Goal: Transaction & Acquisition: Purchase product/service

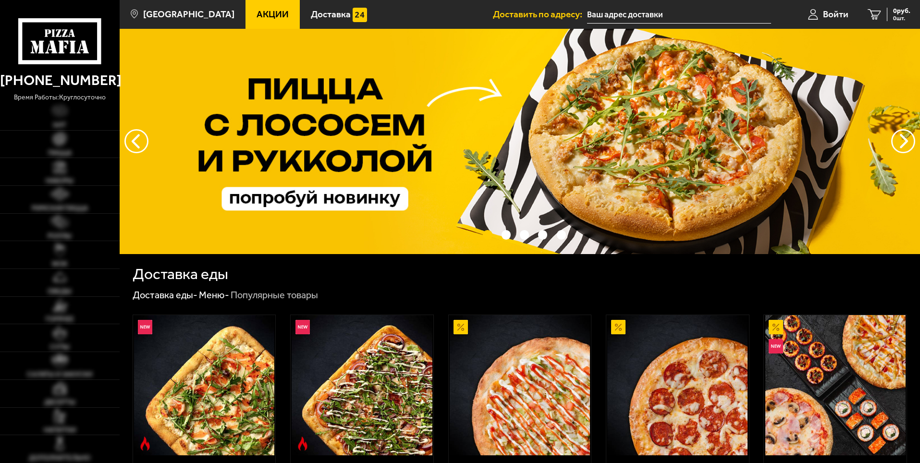
type input "[STREET_ADDRESS]"
click at [70, 147] on link "Пицца" at bounding box center [60, 144] width 120 height 27
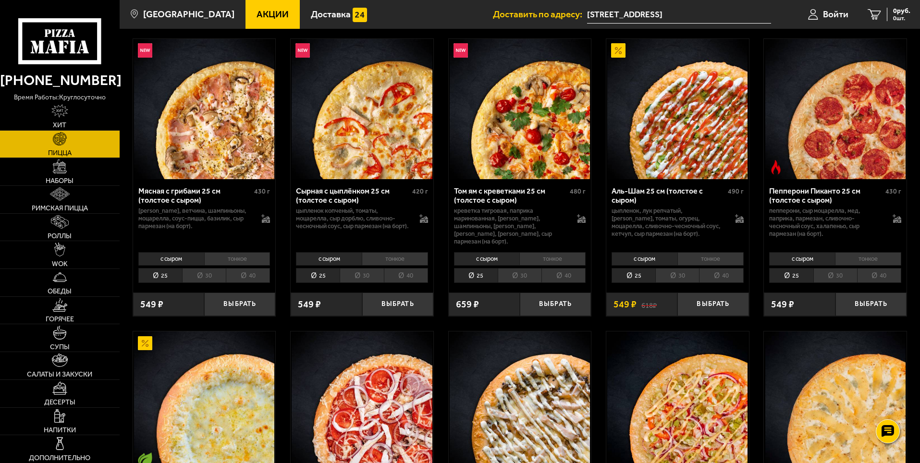
scroll to position [384, 0]
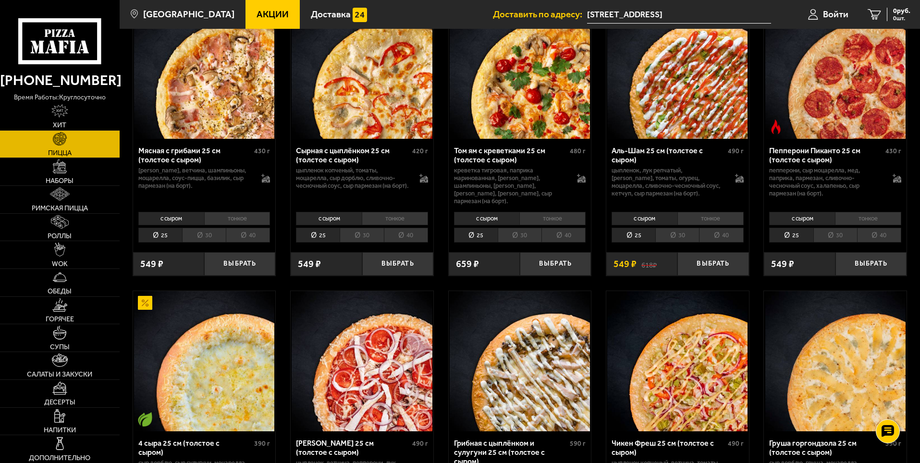
click at [679, 229] on li "30" at bounding box center [677, 235] width 44 height 15
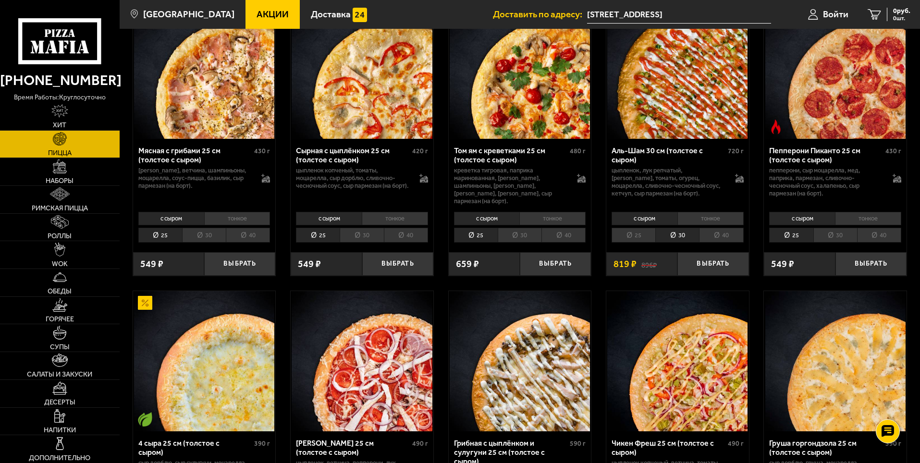
click at [649, 229] on li "25" at bounding box center [633, 235] width 44 height 15
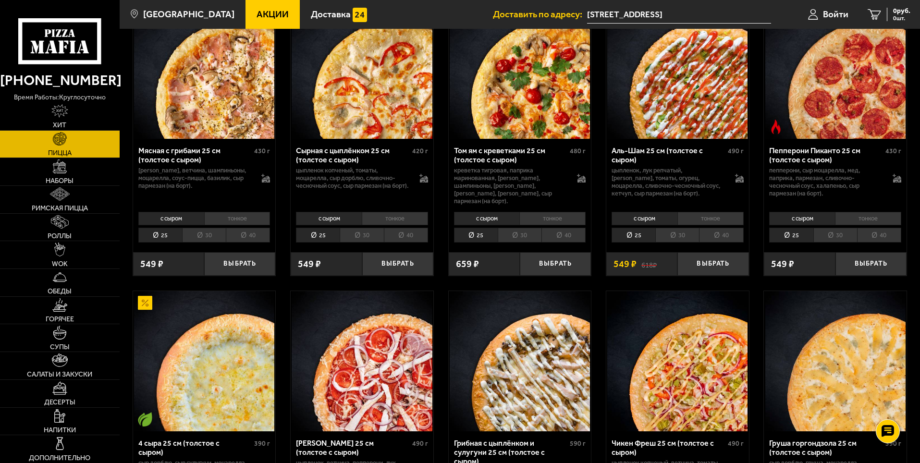
click at [719, 229] on li "40" at bounding box center [721, 235] width 44 height 15
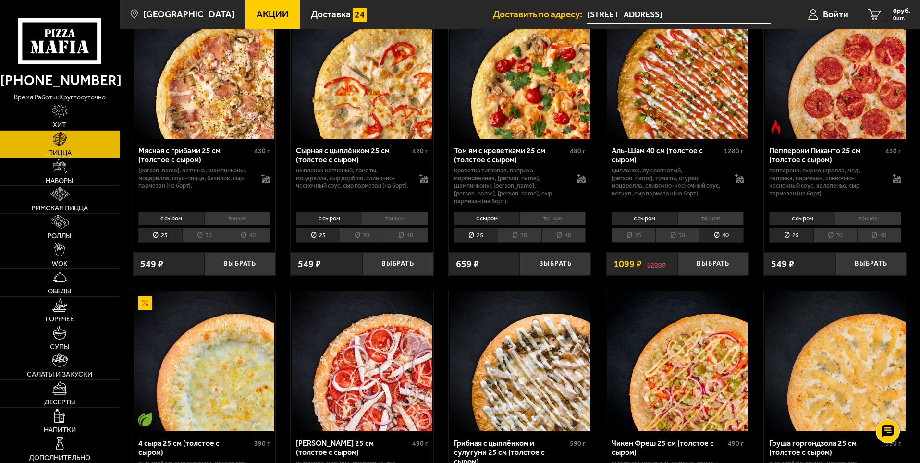
click at [683, 229] on li "30" at bounding box center [677, 235] width 44 height 15
click at [642, 229] on li "25" at bounding box center [633, 235] width 44 height 15
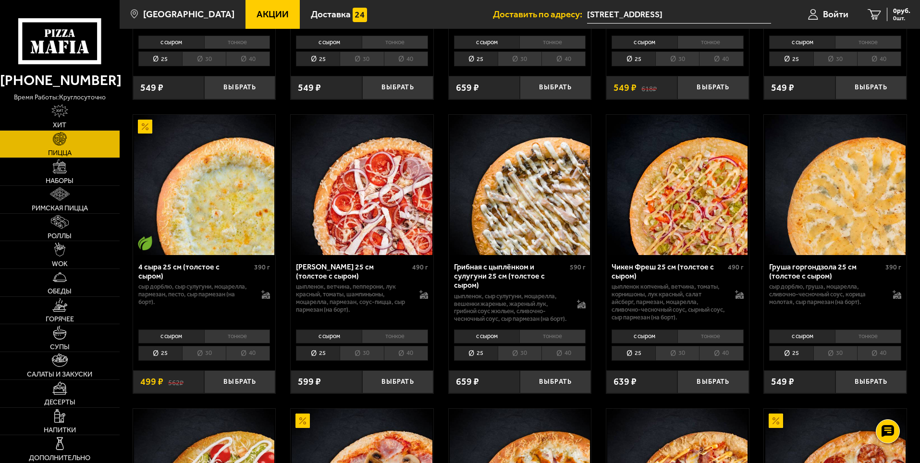
scroll to position [576, 0]
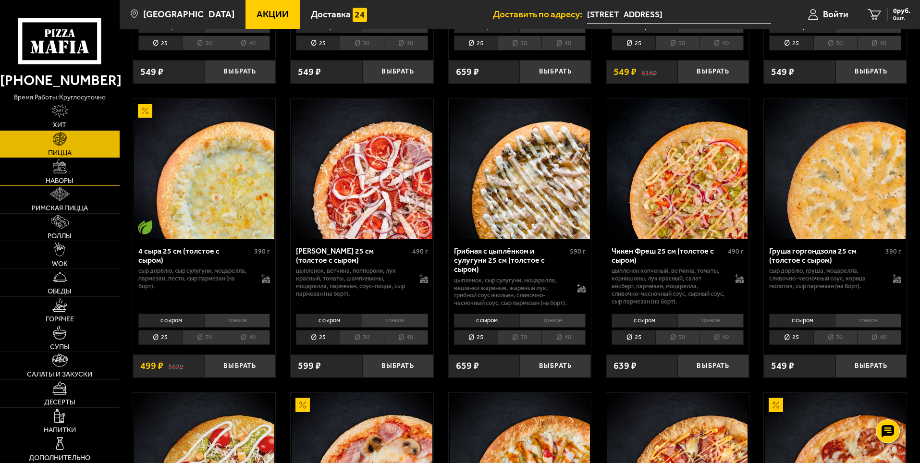
click at [70, 173] on link "Наборы" at bounding box center [60, 171] width 120 height 27
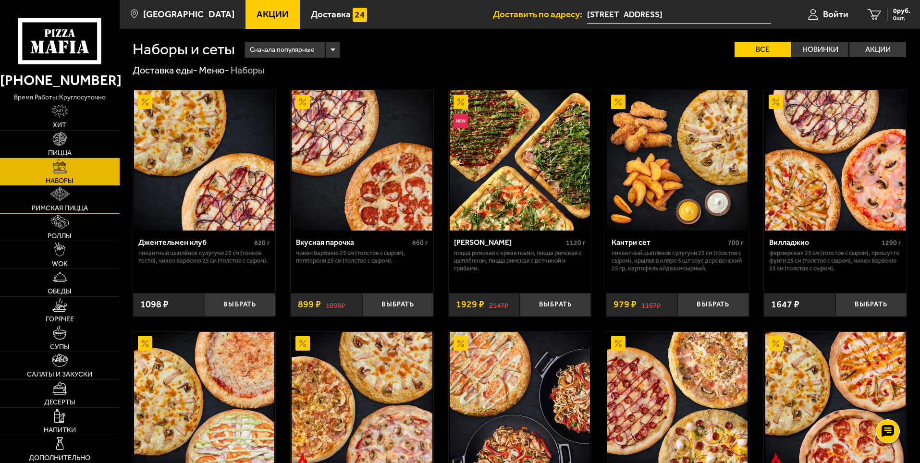
click at [52, 207] on span "Римская пицца" at bounding box center [60, 208] width 56 height 7
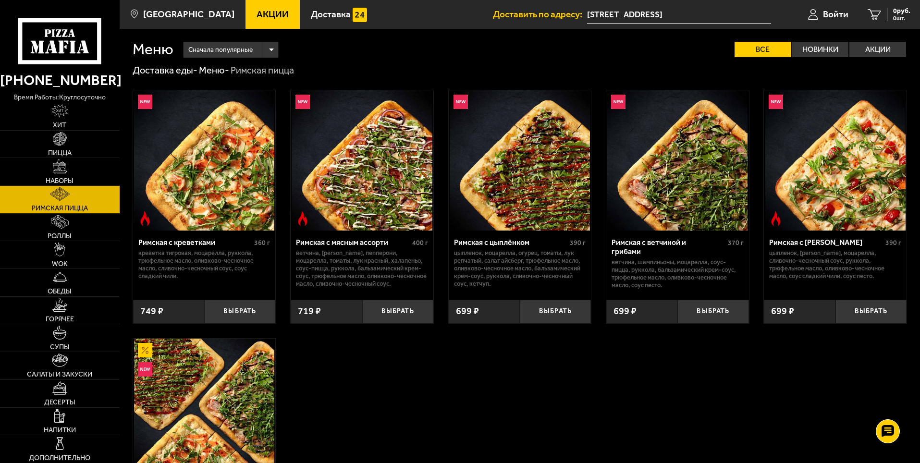
scroll to position [192, 0]
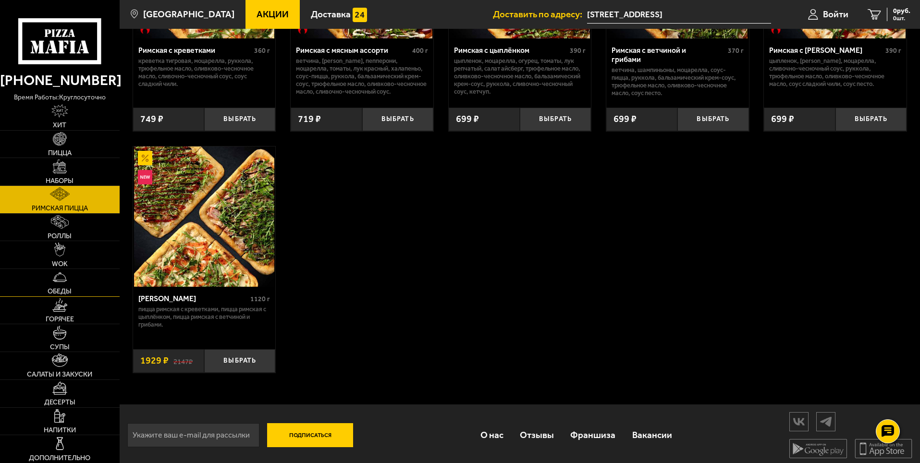
click at [71, 281] on link "Обеды" at bounding box center [60, 282] width 120 height 27
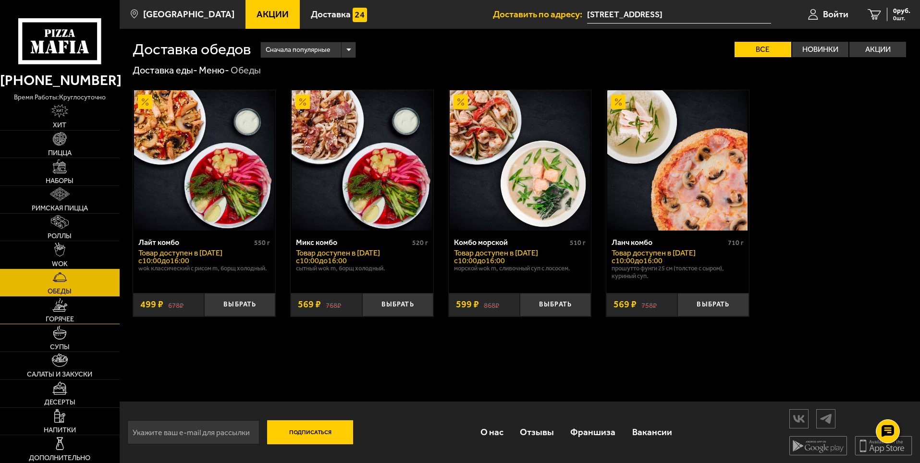
click at [63, 309] on img at bounding box center [59, 304] width 15 height 13
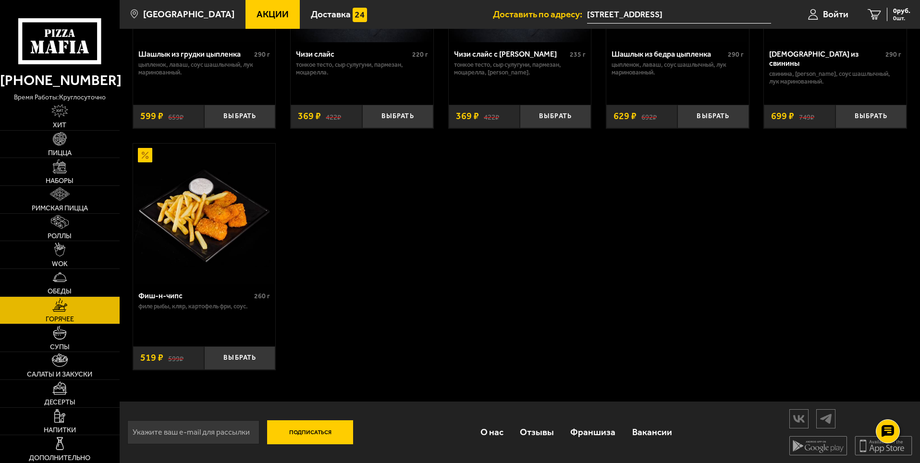
scroll to position [733, 0]
click at [66, 258] on link "WOK" at bounding box center [60, 254] width 120 height 27
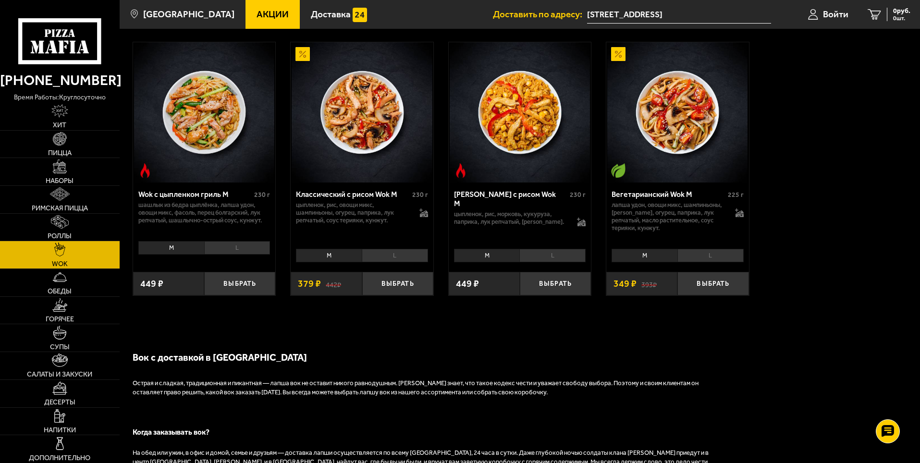
scroll to position [480, 0]
